Goal: Task Accomplishment & Management: Use online tool/utility

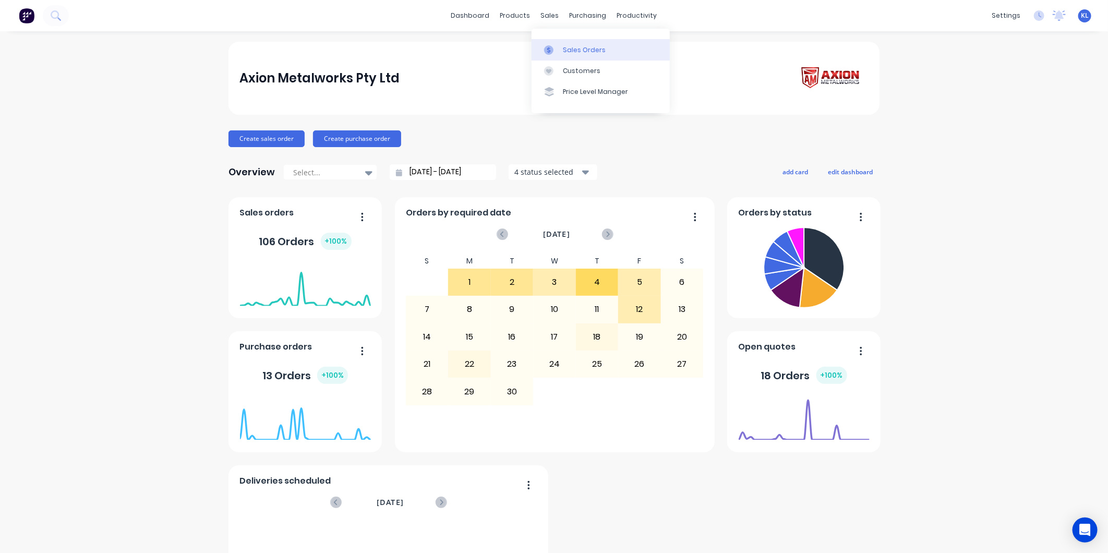
click at [577, 49] on div "Sales Orders" at bounding box center [584, 49] width 43 height 9
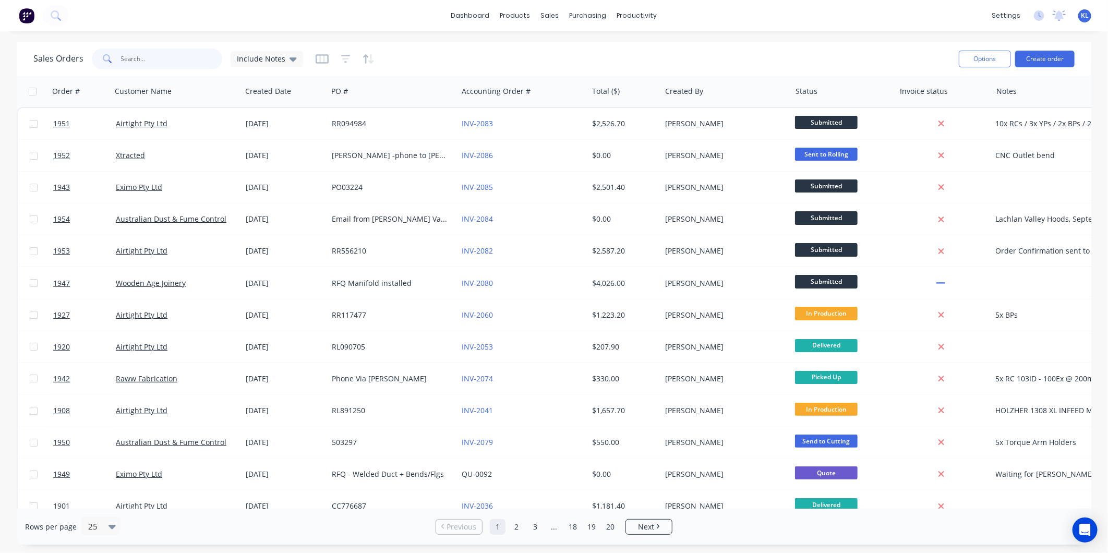
click at [165, 54] on input "text" at bounding box center [172, 59] width 102 height 21
type input "1951"
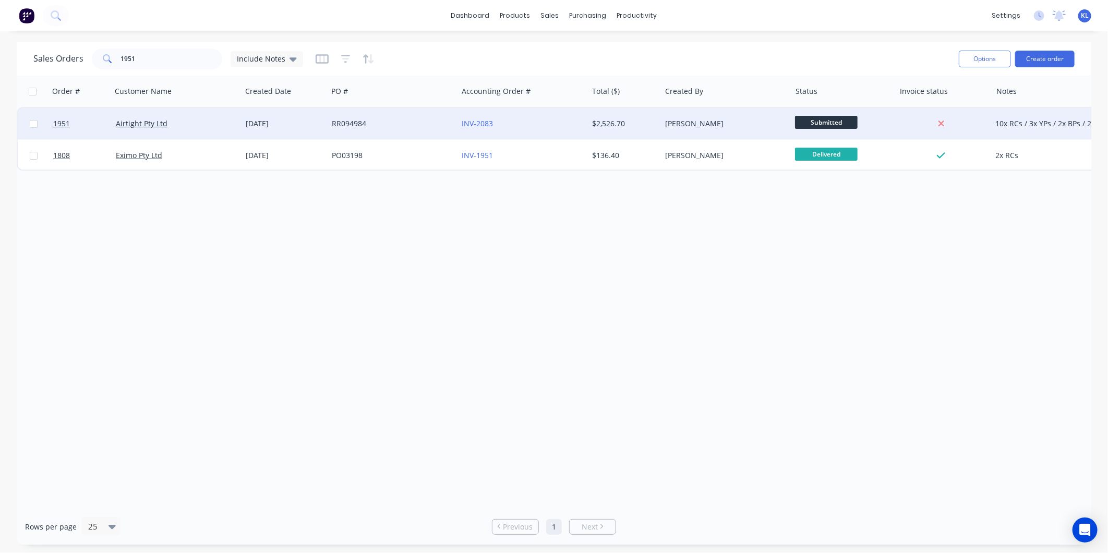
click at [181, 113] on div "Airtight Pty Ltd" at bounding box center [177, 123] width 130 height 31
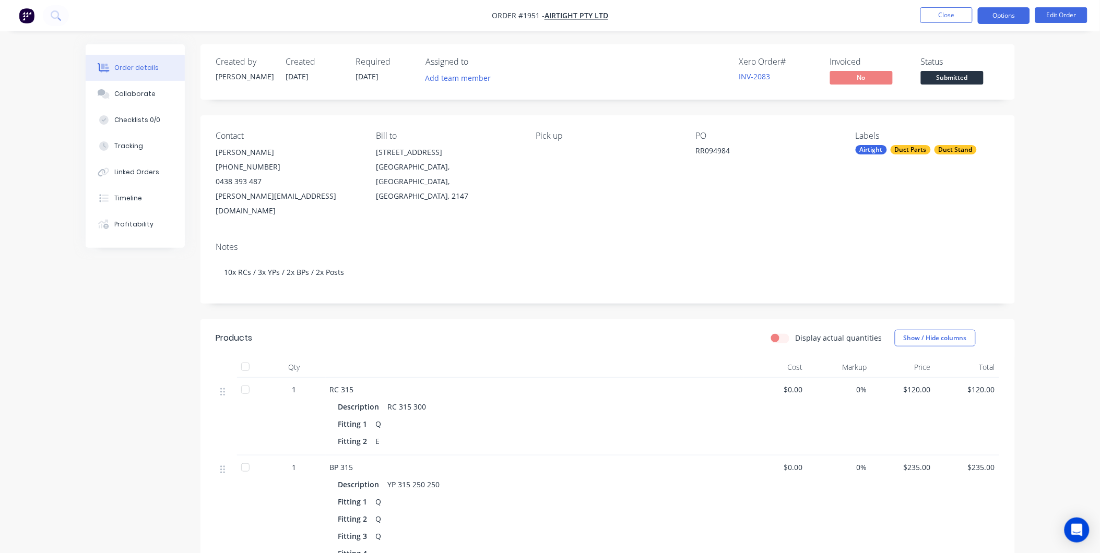
click at [1010, 10] on button "Options" at bounding box center [1003, 15] width 52 height 17
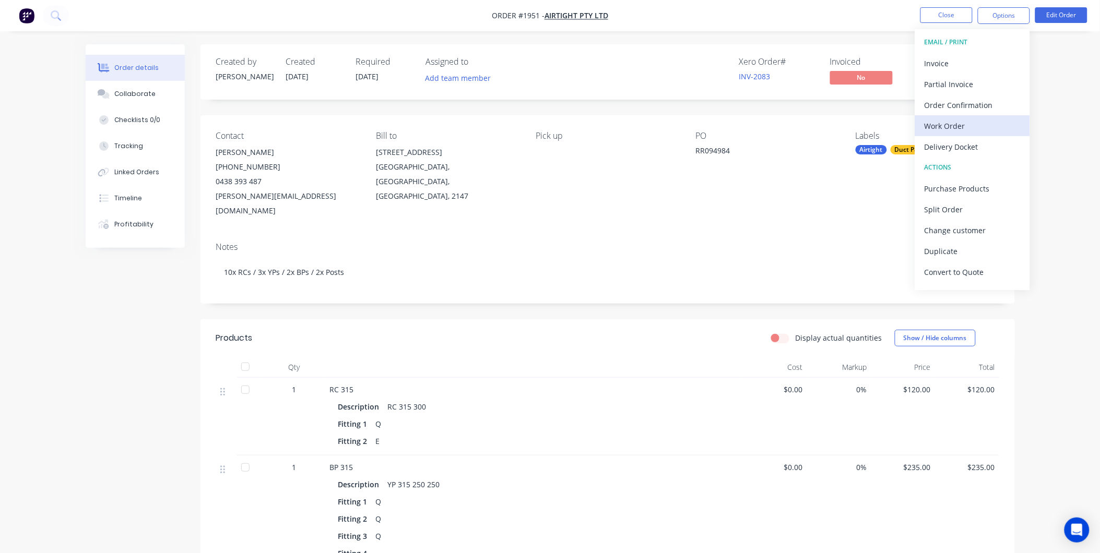
click at [952, 122] on div "Work Order" at bounding box center [972, 125] width 96 height 15
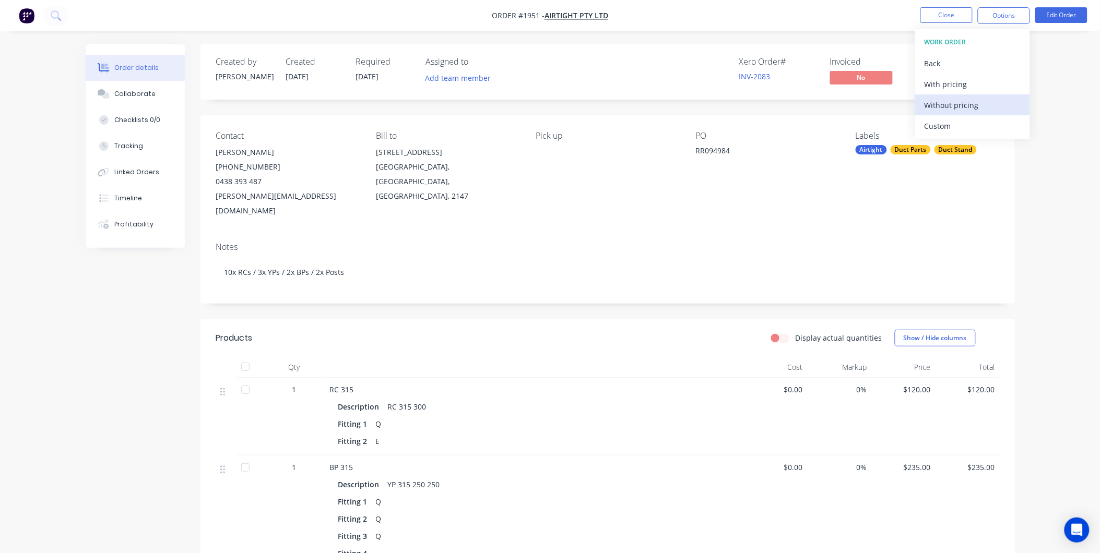
click at [949, 101] on div "Without pricing" at bounding box center [972, 105] width 96 height 15
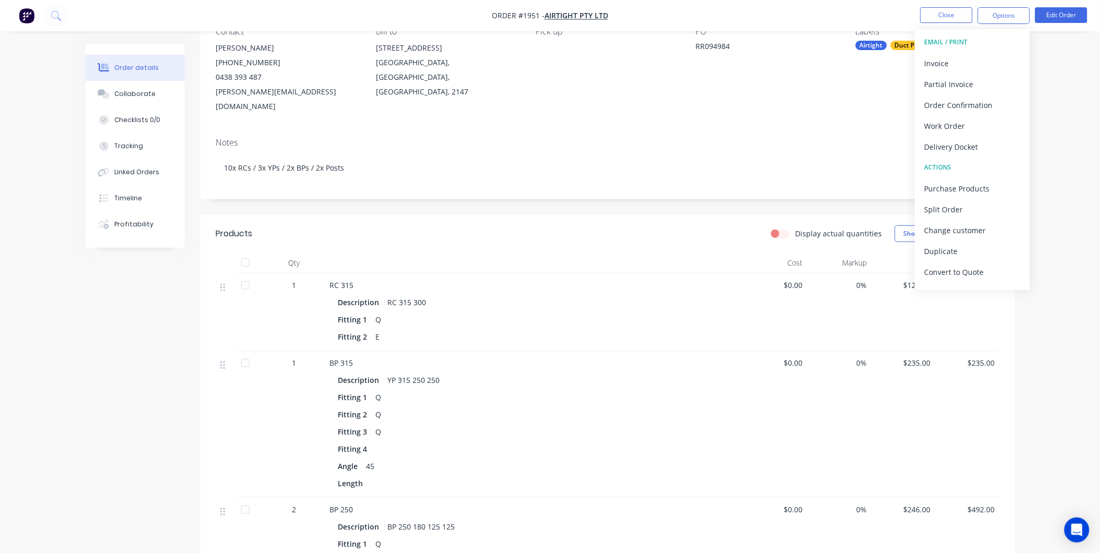
scroll to position [290, 0]
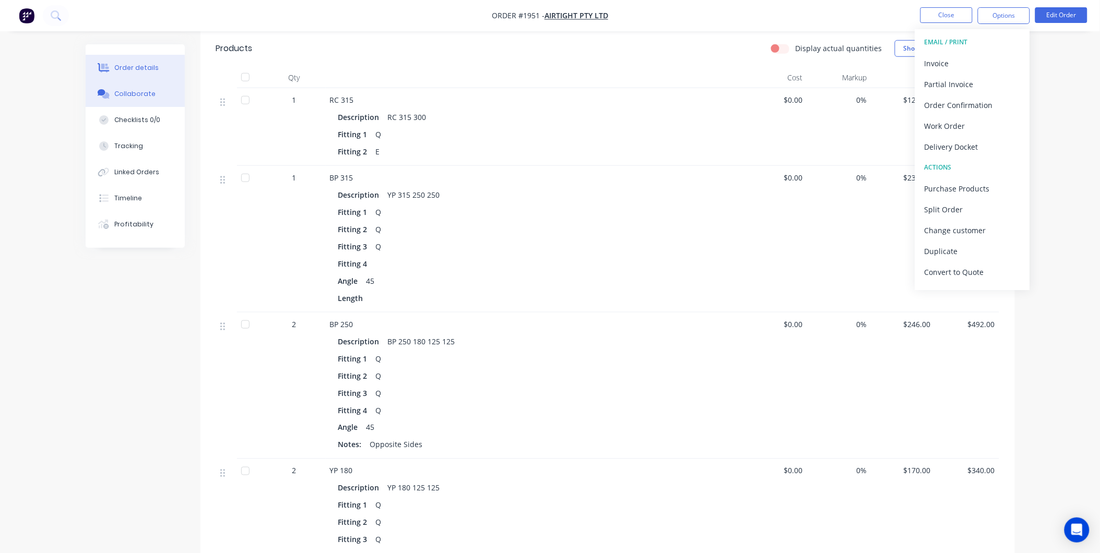
click at [126, 86] on button "Collaborate" at bounding box center [135, 94] width 99 height 26
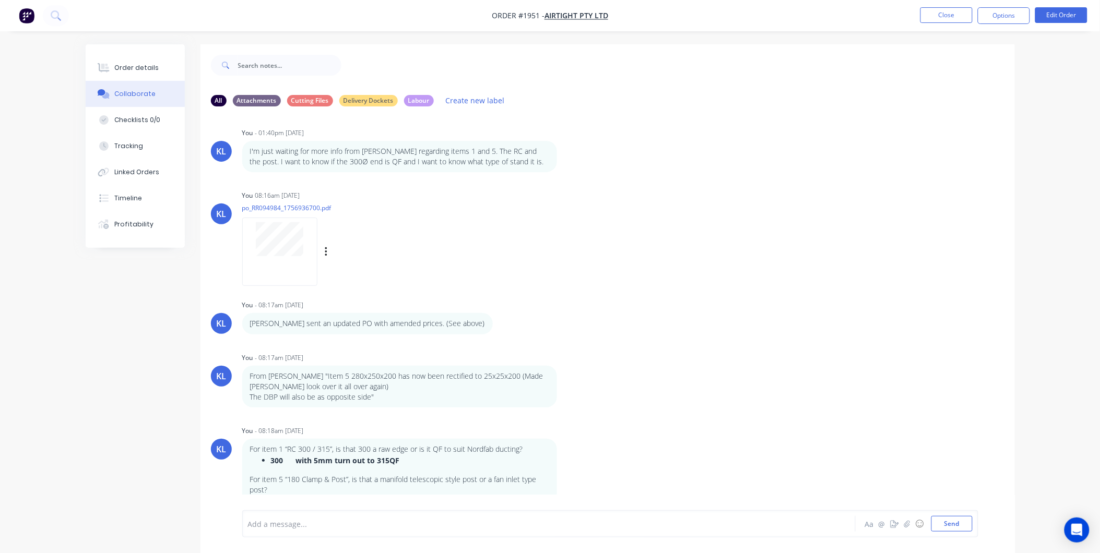
scroll to position [16, 0]
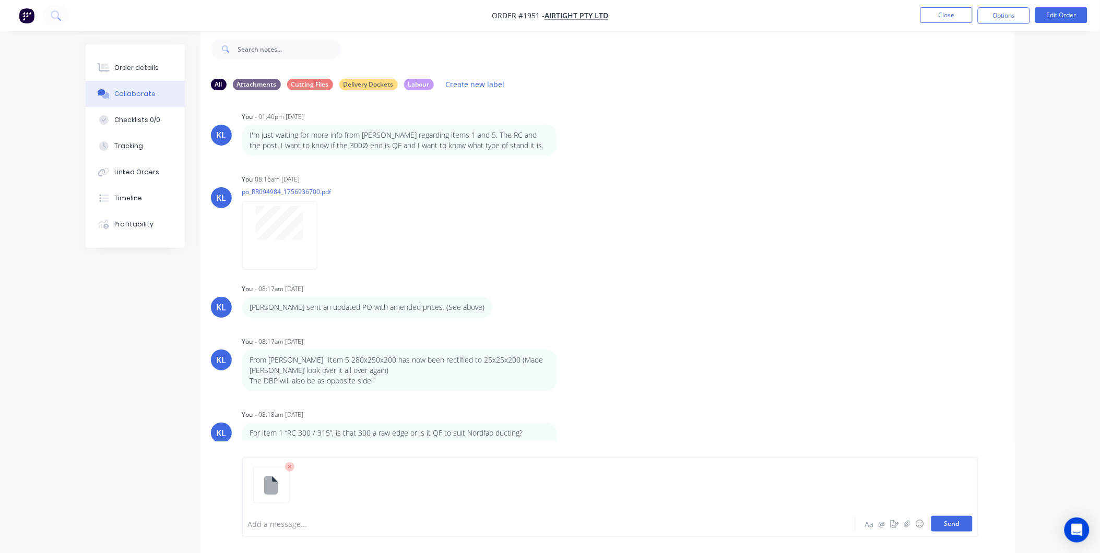
click at [934, 527] on button "Send" at bounding box center [951, 524] width 41 height 16
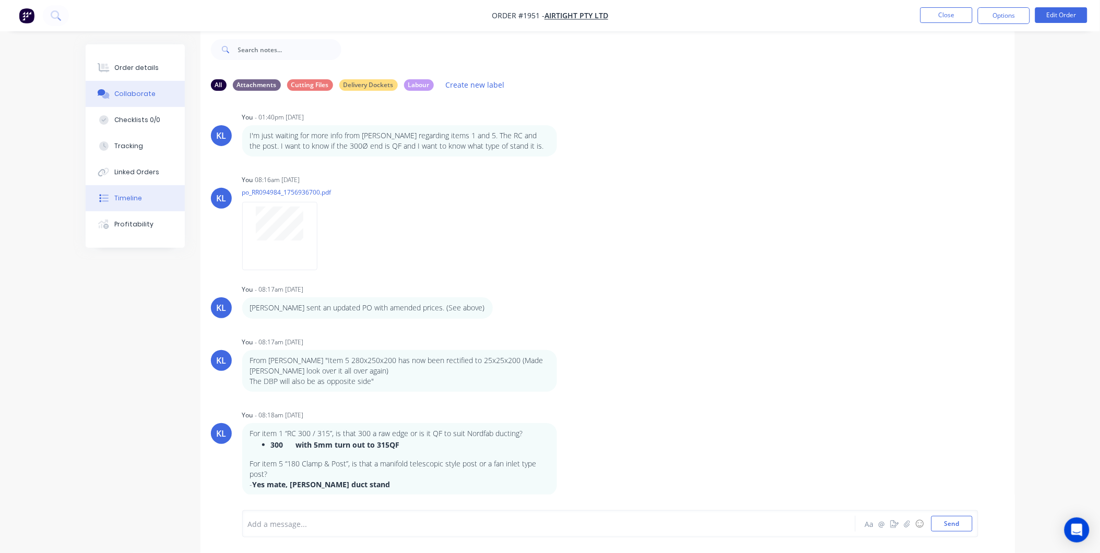
scroll to position [169, 0]
